Goal: Task Accomplishment & Management: Use online tool/utility

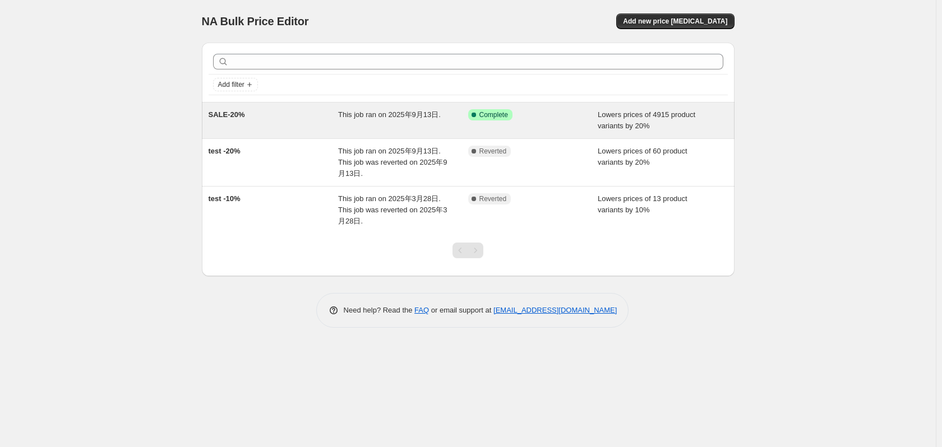
click at [412, 123] on div "This job ran on 2025年9月13日." at bounding box center [403, 120] width 130 height 22
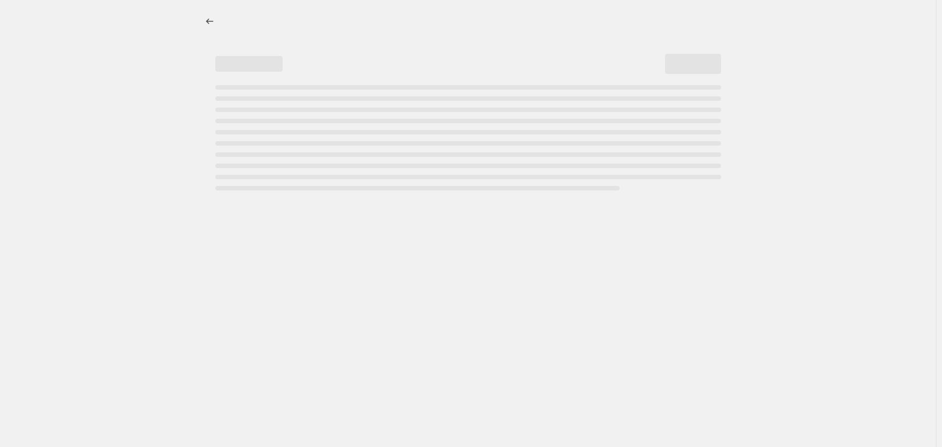
select select "percentage"
select select "vendor"
select select "not_equal"
select select "product_status"
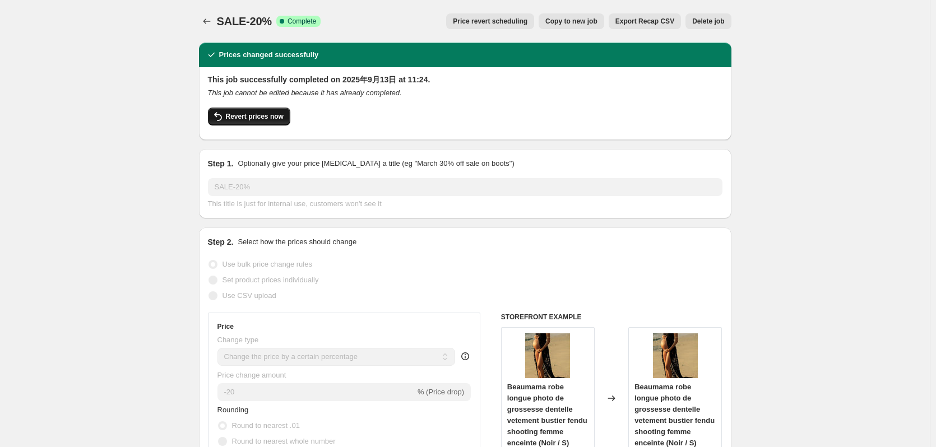
click at [251, 119] on span "Revert prices now" at bounding box center [255, 116] width 58 height 9
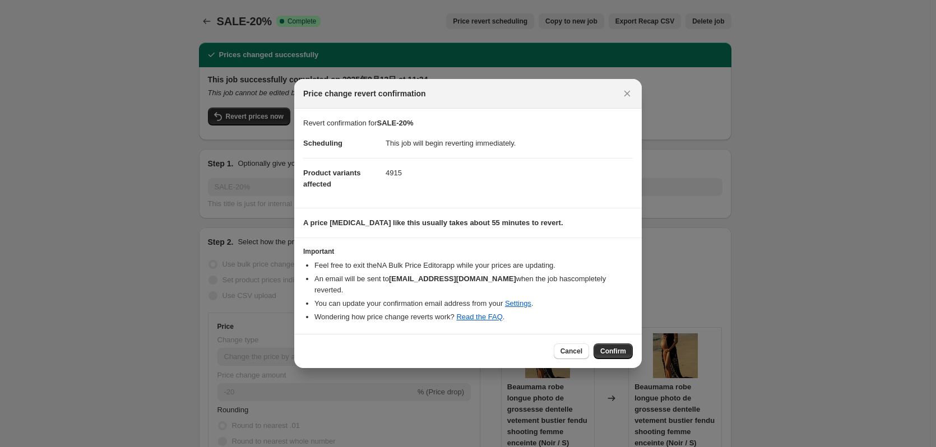
click at [610, 348] on span "Confirm" at bounding box center [614, 351] width 26 height 9
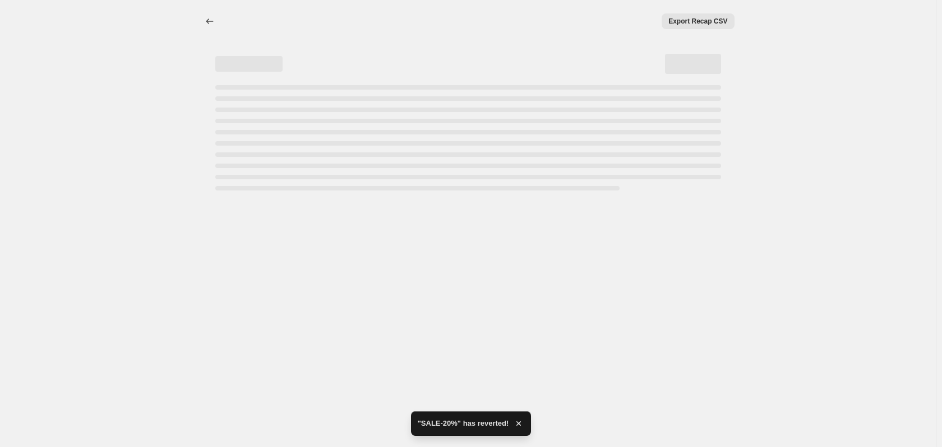
select select "percentage"
select select "vendor"
select select "not_equal"
select select "product_status"
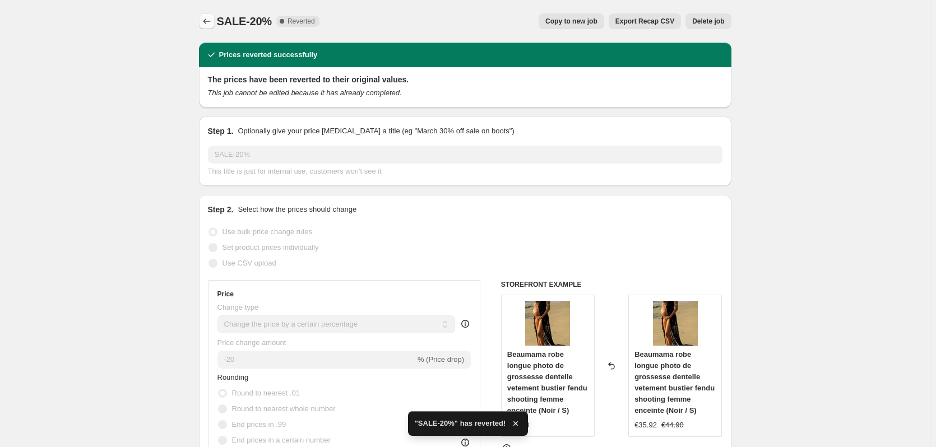
click at [211, 21] on icon "Price change jobs" at bounding box center [206, 21] width 11 height 11
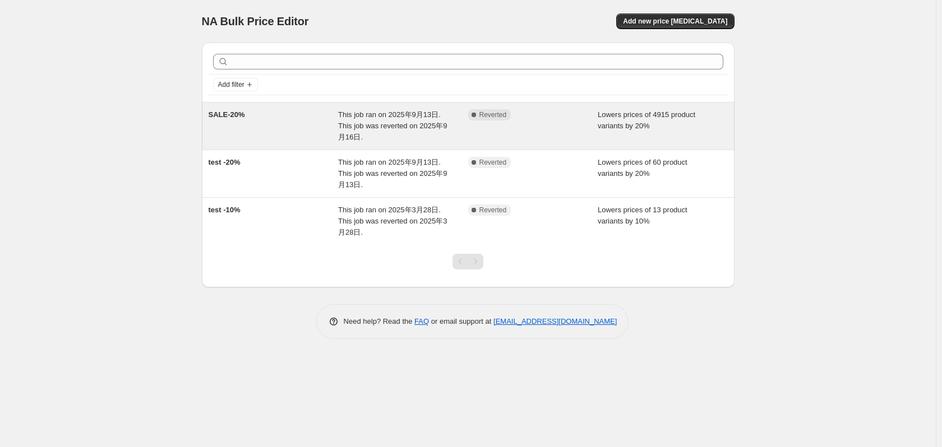
click at [560, 112] on div "Complete Reverted" at bounding box center [524, 114] width 113 height 11
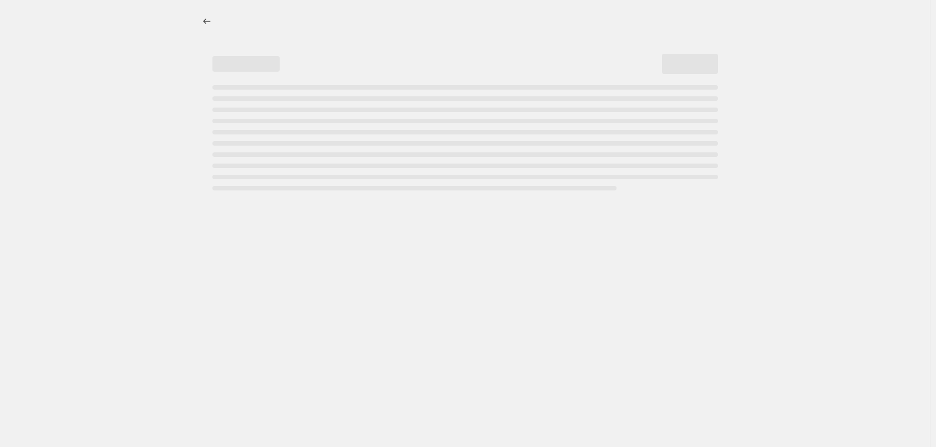
select select "percentage"
select select "vendor"
select select "not_equal"
select select "product_status"
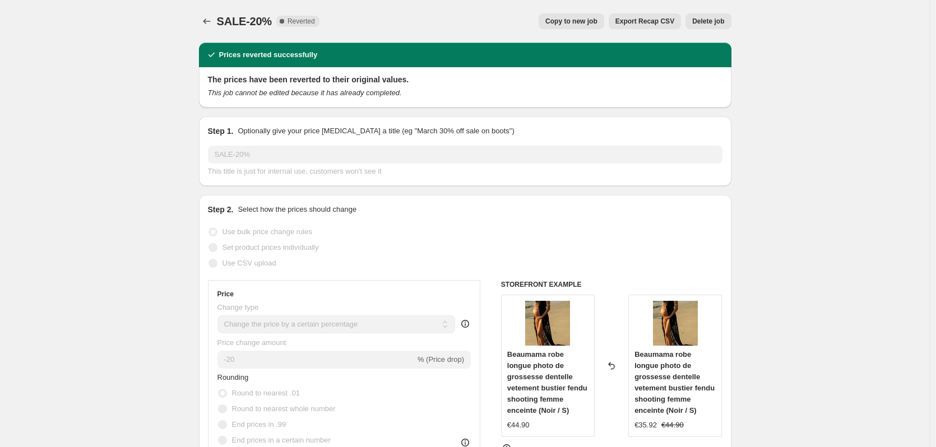
click at [582, 19] on span "Copy to new job" at bounding box center [572, 21] width 52 height 9
select select "percentage"
select select "vendor"
select select "not_equal"
select select "product_status"
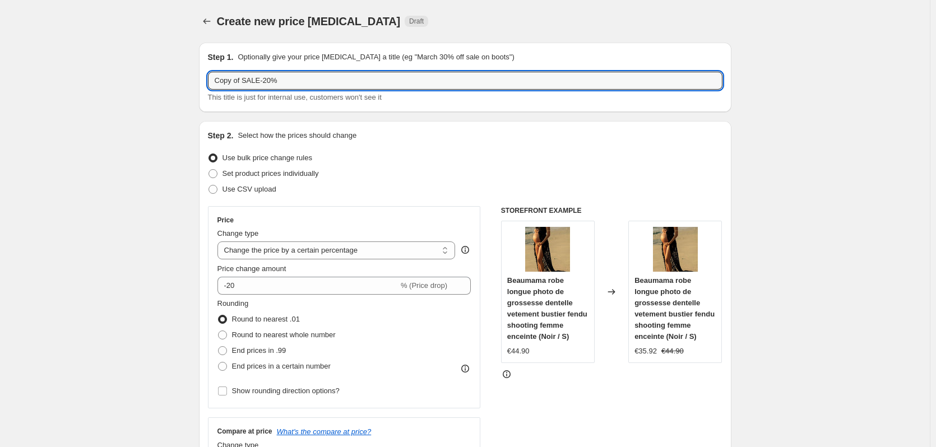
drag, startPoint x: 243, startPoint y: 81, endPoint x: 156, endPoint y: 82, distance: 86.9
type input "0916SALE-20%"
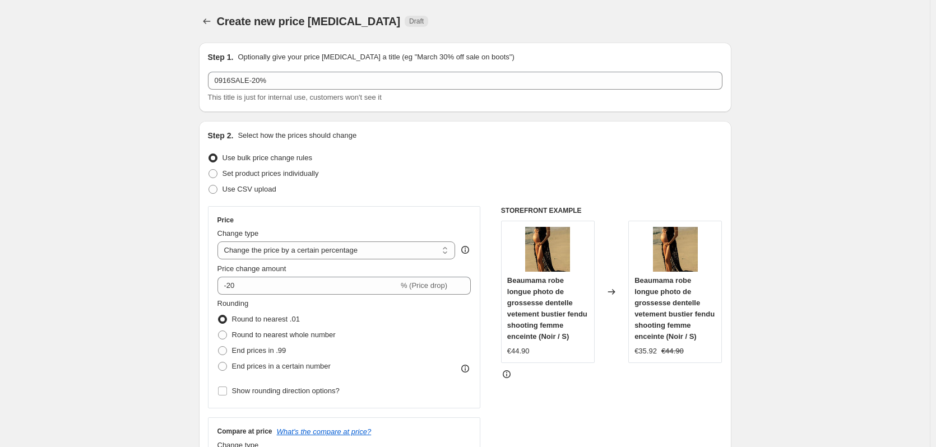
drag, startPoint x: 133, startPoint y: 121, endPoint x: 151, endPoint y: 135, distance: 22.7
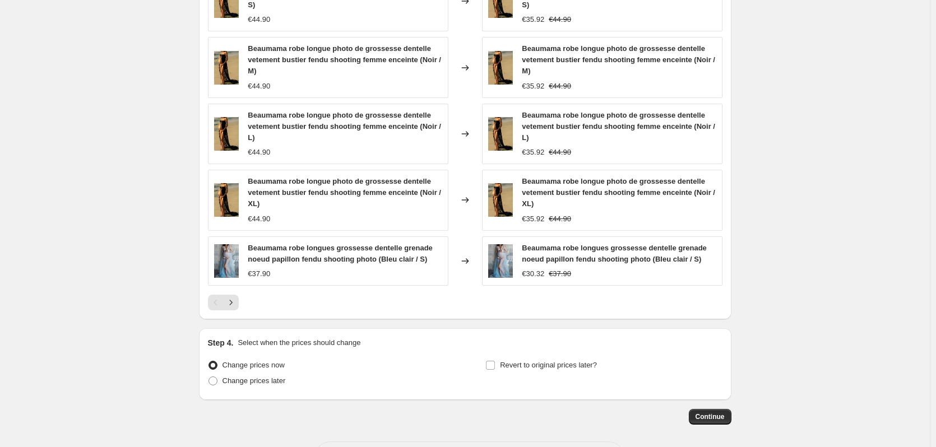
scroll to position [888, 0]
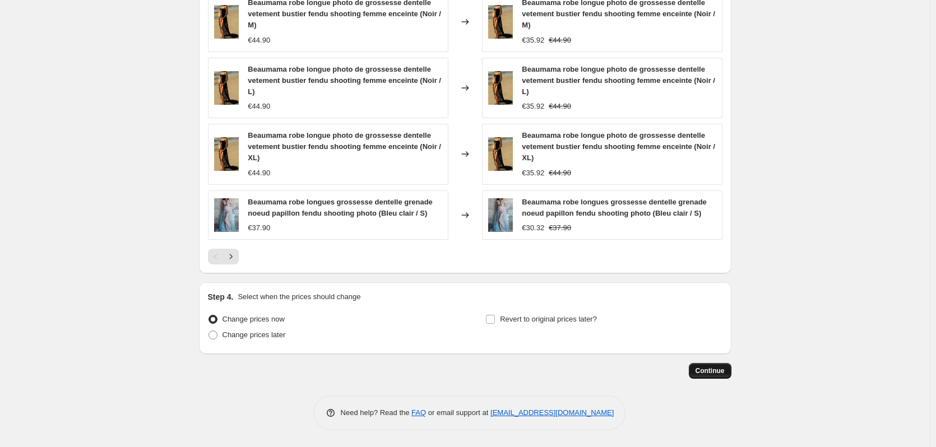
click at [705, 377] on button "Continue" at bounding box center [710, 371] width 43 height 16
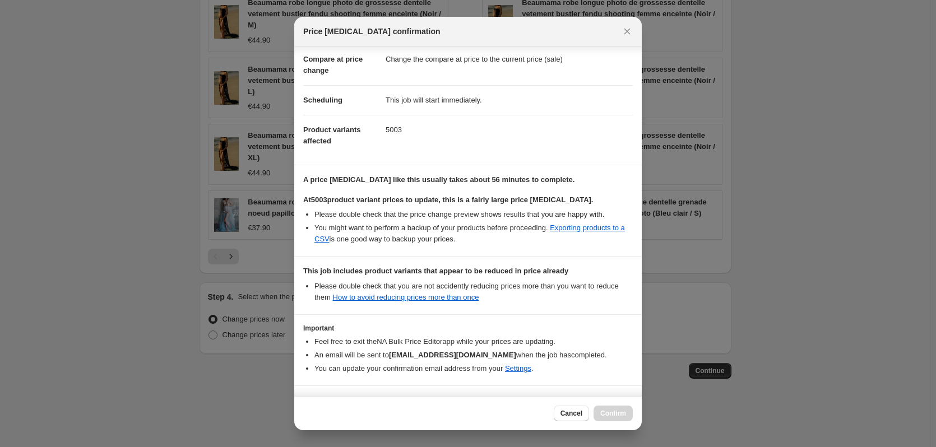
scroll to position [86, 0]
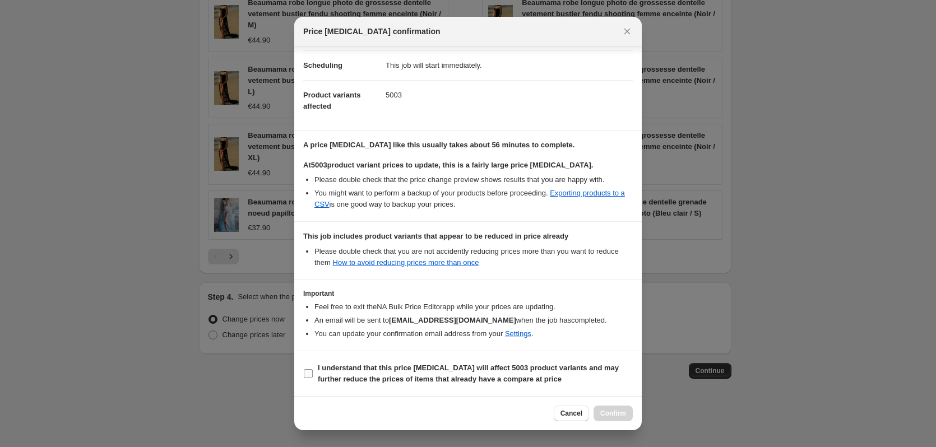
click at [311, 376] on input "I understand that this price [MEDICAL_DATA] will affect 5003 product variants a…" at bounding box center [308, 374] width 9 height 9
checkbox input "true"
click at [628, 414] on button "Confirm" at bounding box center [613, 414] width 39 height 16
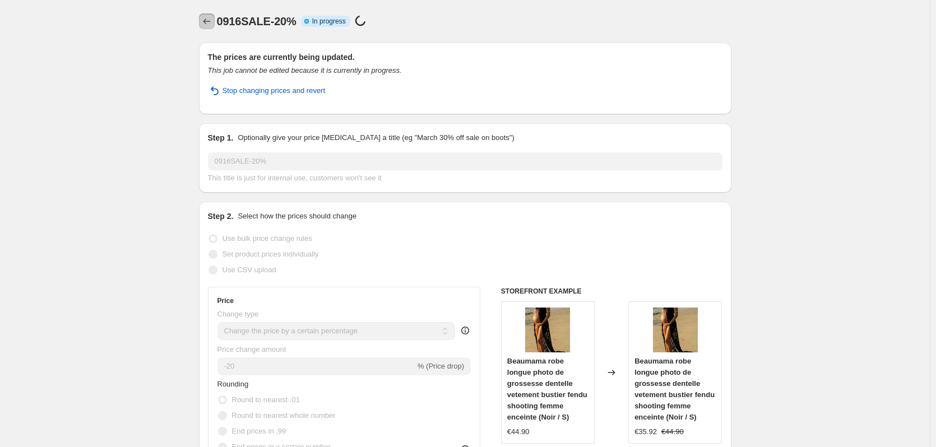
click at [212, 21] on icon "Price change jobs" at bounding box center [206, 21] width 11 height 11
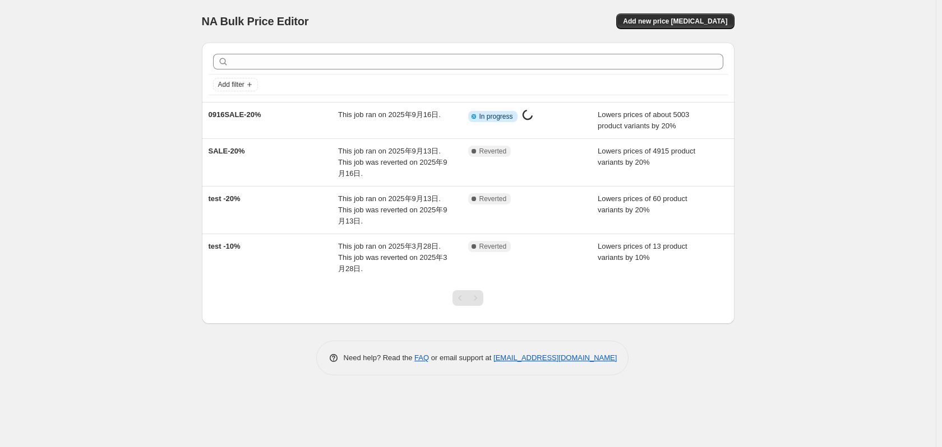
click at [761, 315] on div "NA Bulk Price Editor. This page is ready NA Bulk Price Editor Add new price [ME…" at bounding box center [468, 223] width 936 height 447
click at [705, 321] on div at bounding box center [468, 303] width 533 height 43
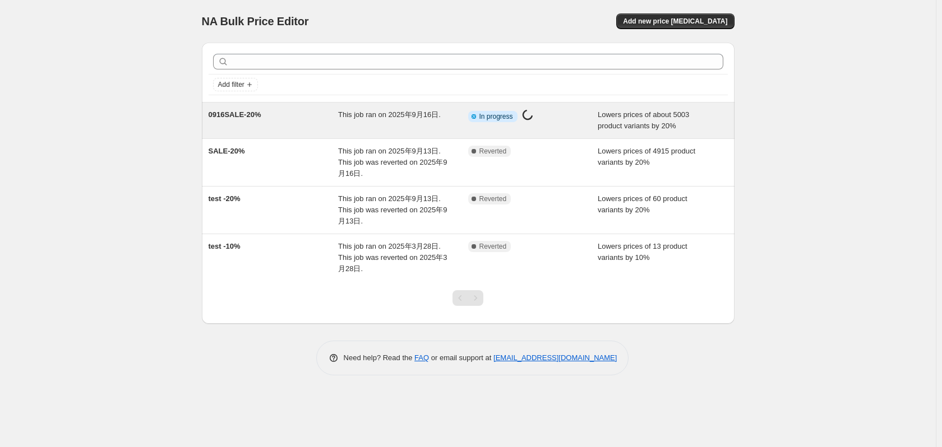
click at [352, 128] on div "This job ran on 2025年9月16日." at bounding box center [403, 120] width 130 height 22
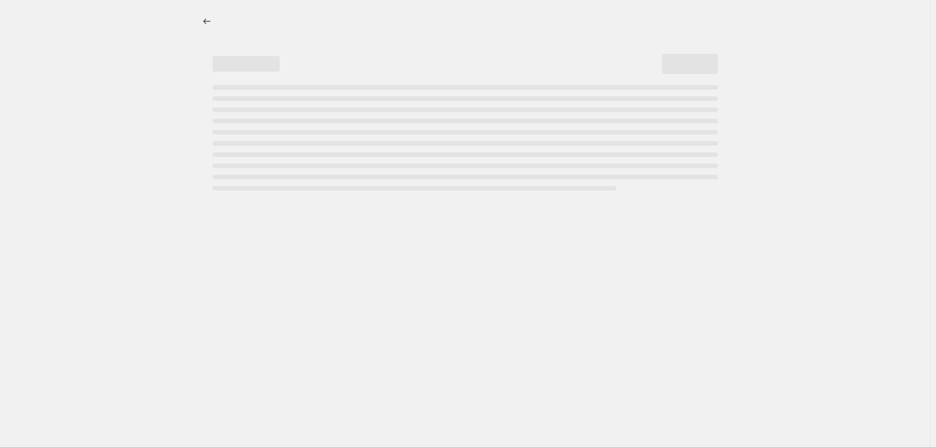
select select "percentage"
select select "vendor"
select select "not_equal"
select select "product_status"
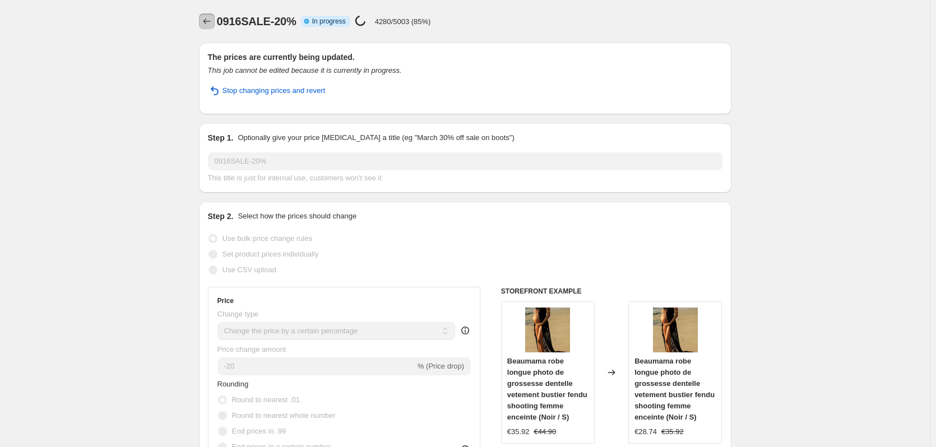
click at [206, 23] on icon "Price change jobs" at bounding box center [206, 21] width 11 height 11
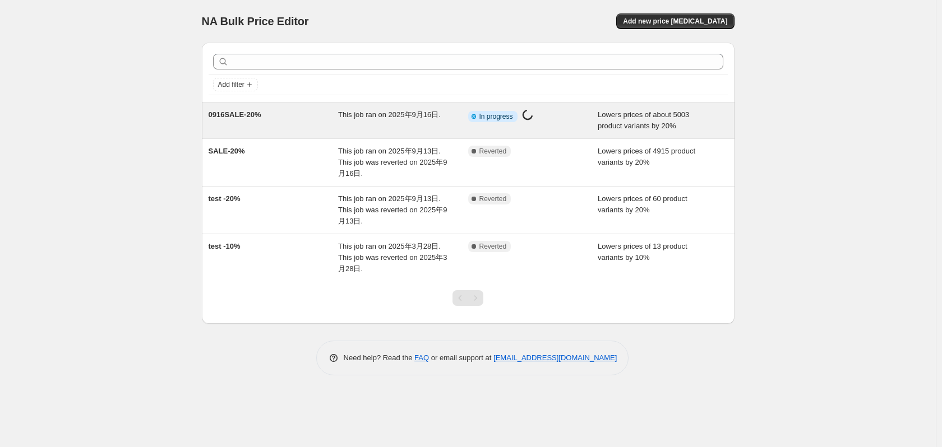
click at [432, 124] on div "This job ran on 2025年9月16日." at bounding box center [403, 120] width 130 height 22
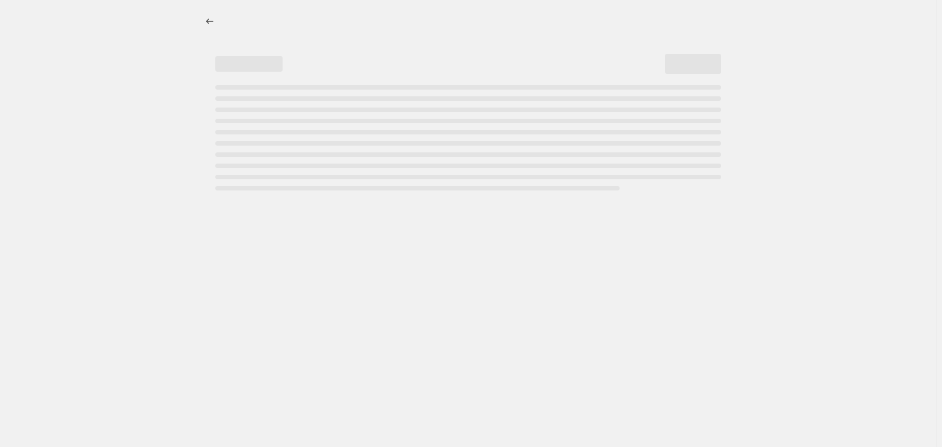
select select "percentage"
select select "vendor"
select select "not_equal"
select select "product_status"
select select "percentage"
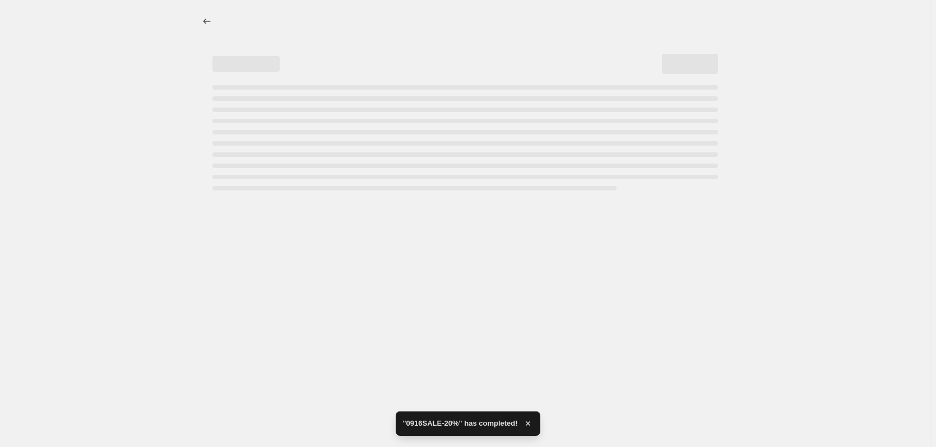
select select "vendor"
select select "not_equal"
select select "product_status"
